Goal: Check status: Check status

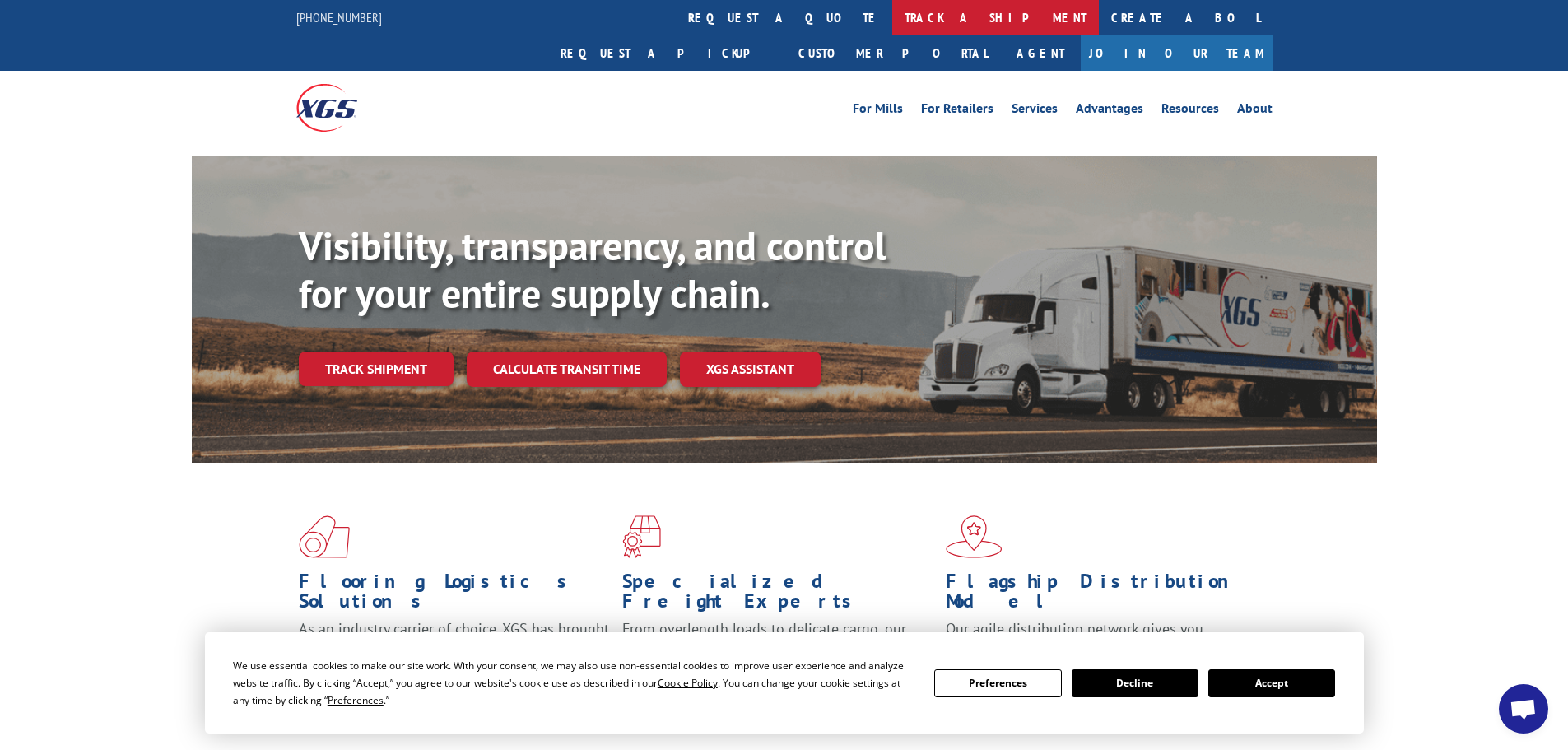
click at [893, 19] on link "track a shipment" at bounding box center [996, 17] width 207 height 35
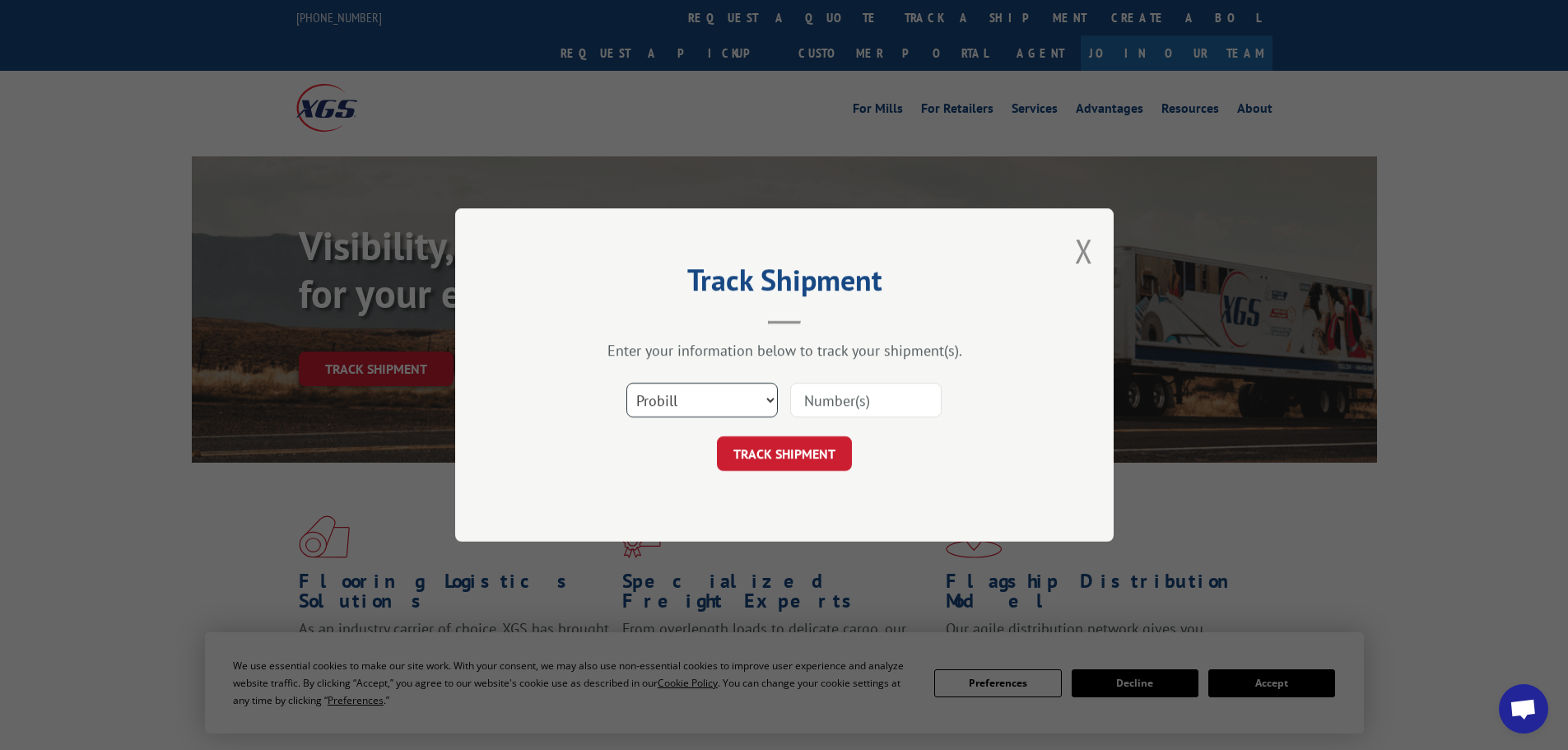
click at [680, 398] on select "Select category... Probill BOL PO" at bounding box center [702, 400] width 152 height 34
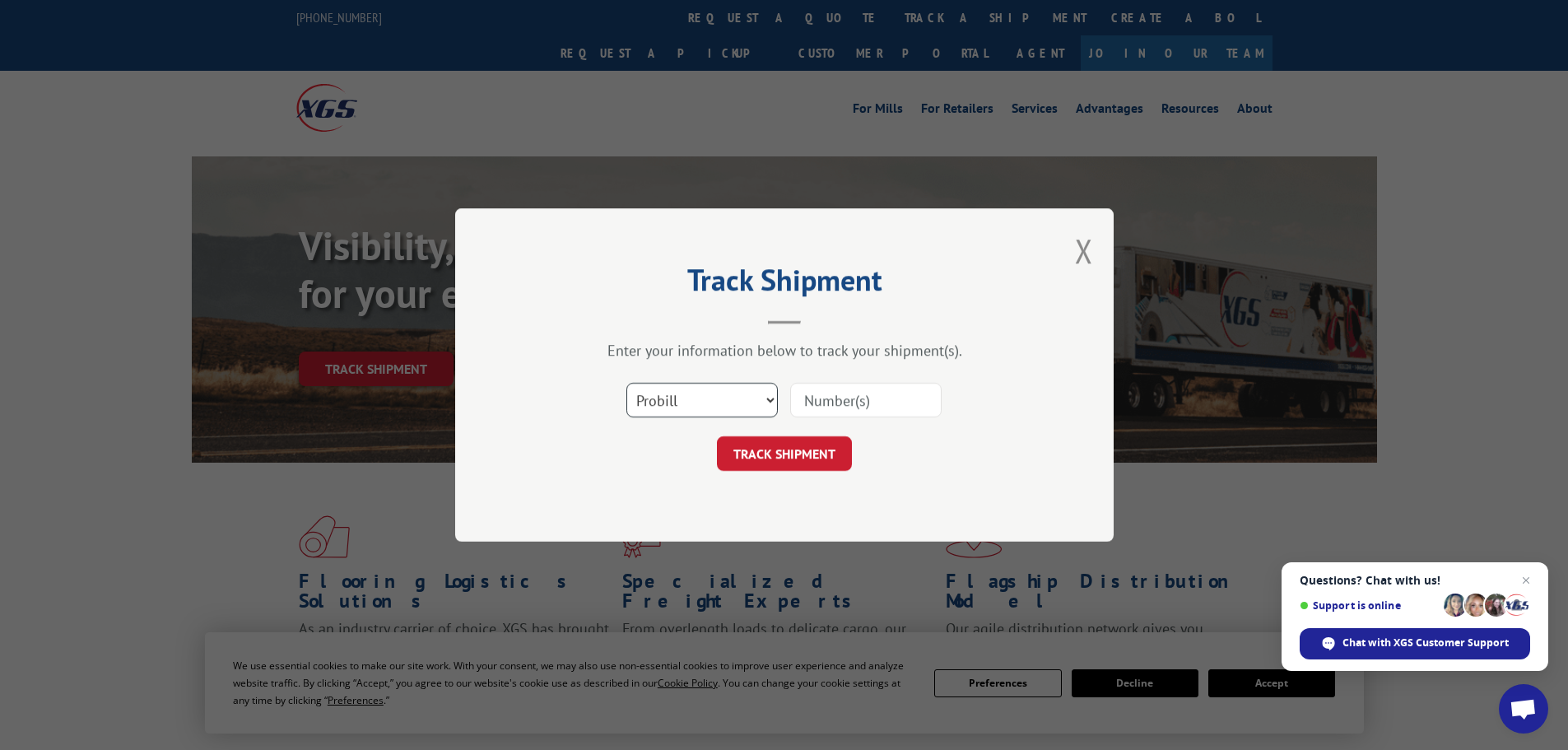
select select "bol"
click at [626, 383] on select "Select category... Probill BOL PO" at bounding box center [702, 400] width 152 height 34
paste input "5590617"
type input "5590617"
click at [783, 452] on button "TRACK SHIPMENT" at bounding box center [784, 453] width 135 height 34
